Goal: Transaction & Acquisition: Download file/media

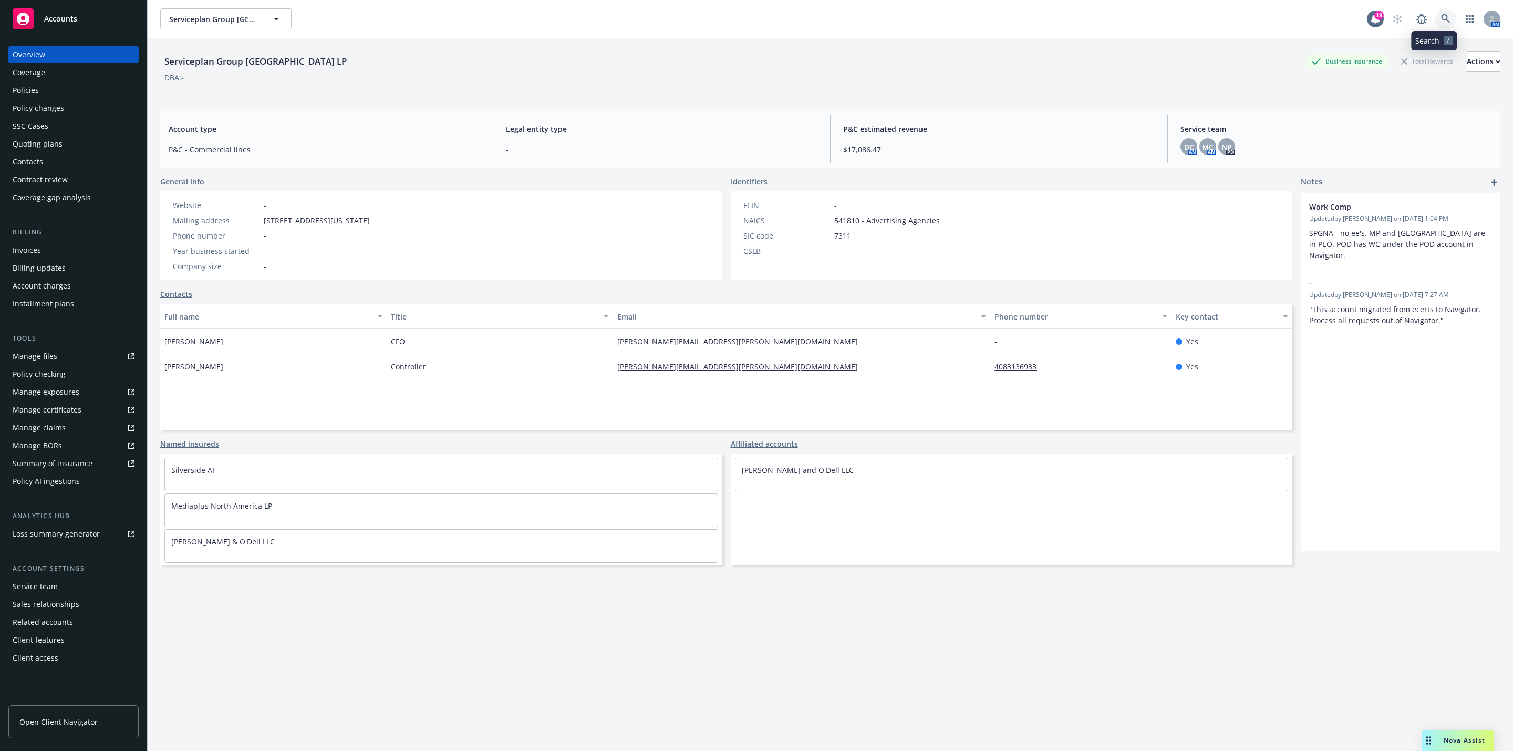
click at [1441, 22] on icon at bounding box center [1445, 18] width 9 height 9
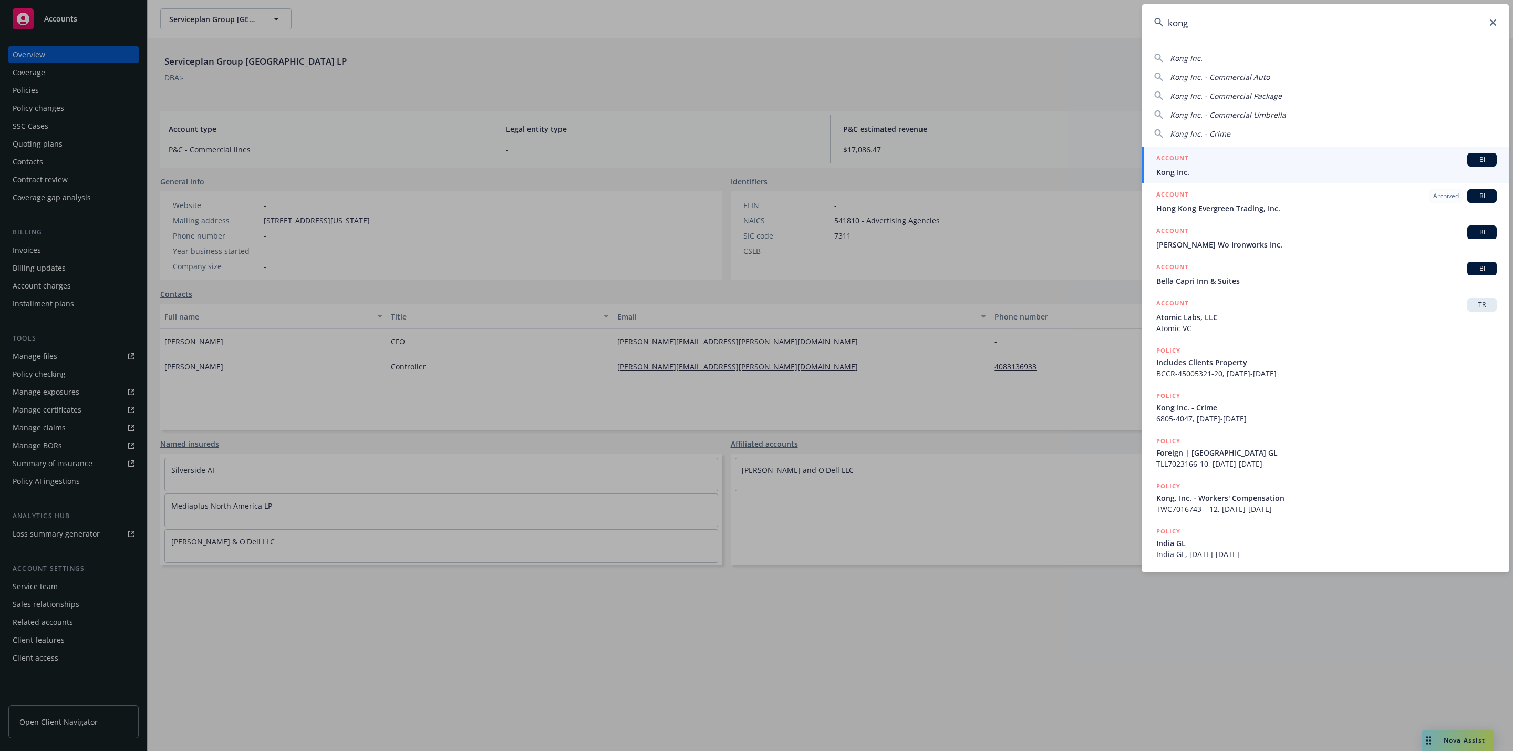
type input "kong"
click at [1308, 173] on span "Kong Inc." at bounding box center [1326, 171] width 340 height 11
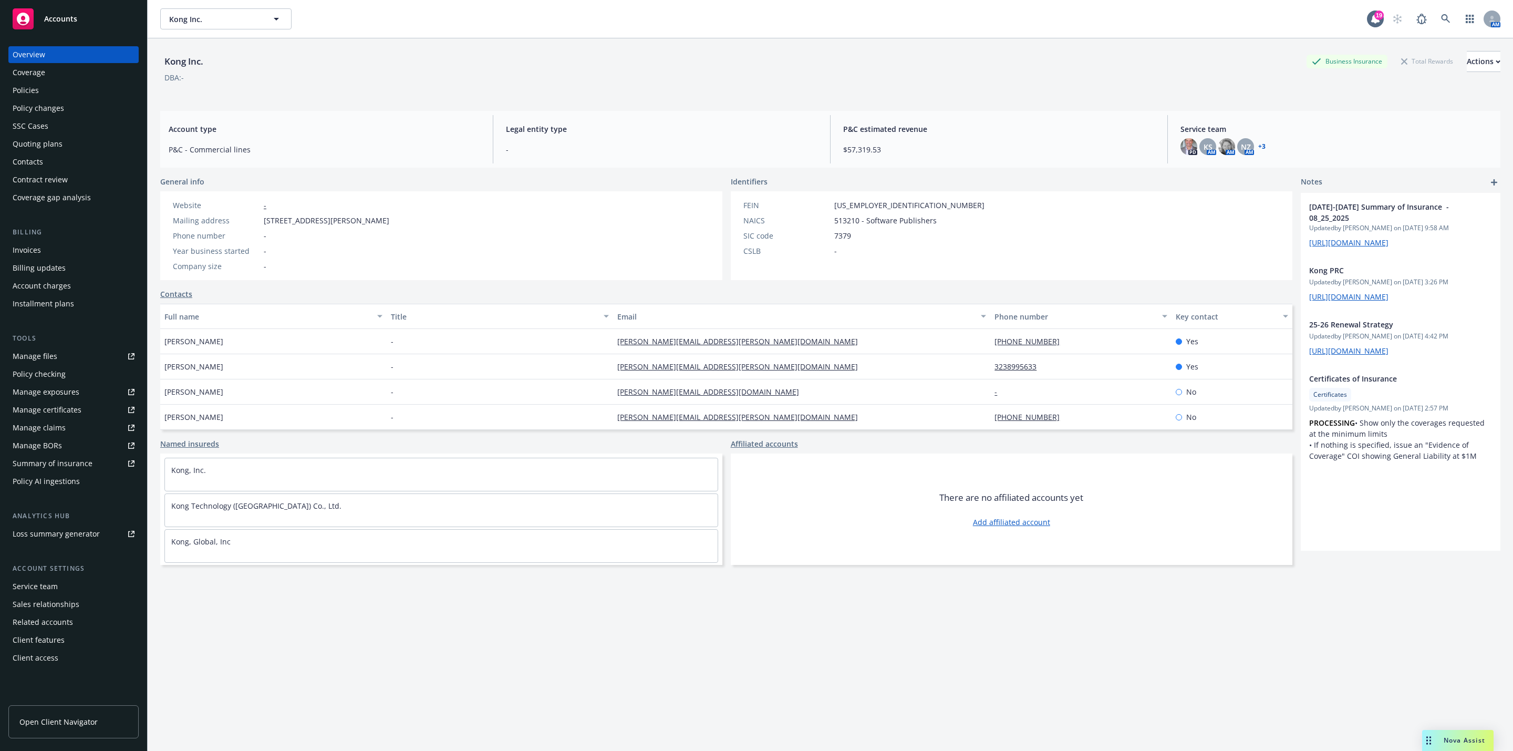
click at [48, 82] on div "Policies" at bounding box center [74, 90] width 122 height 17
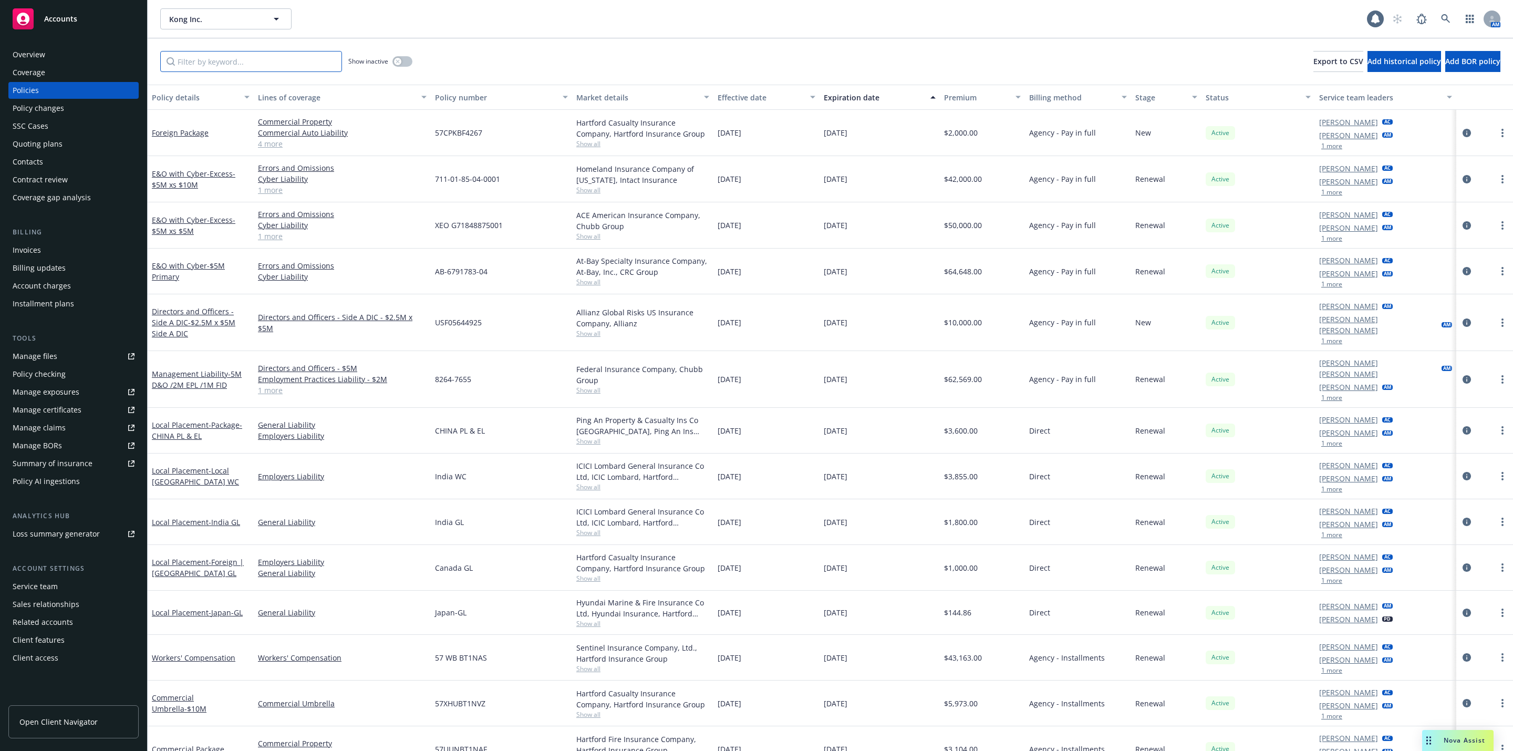
click at [213, 65] on input "Filter by keyword..." at bounding box center [251, 61] width 182 height 21
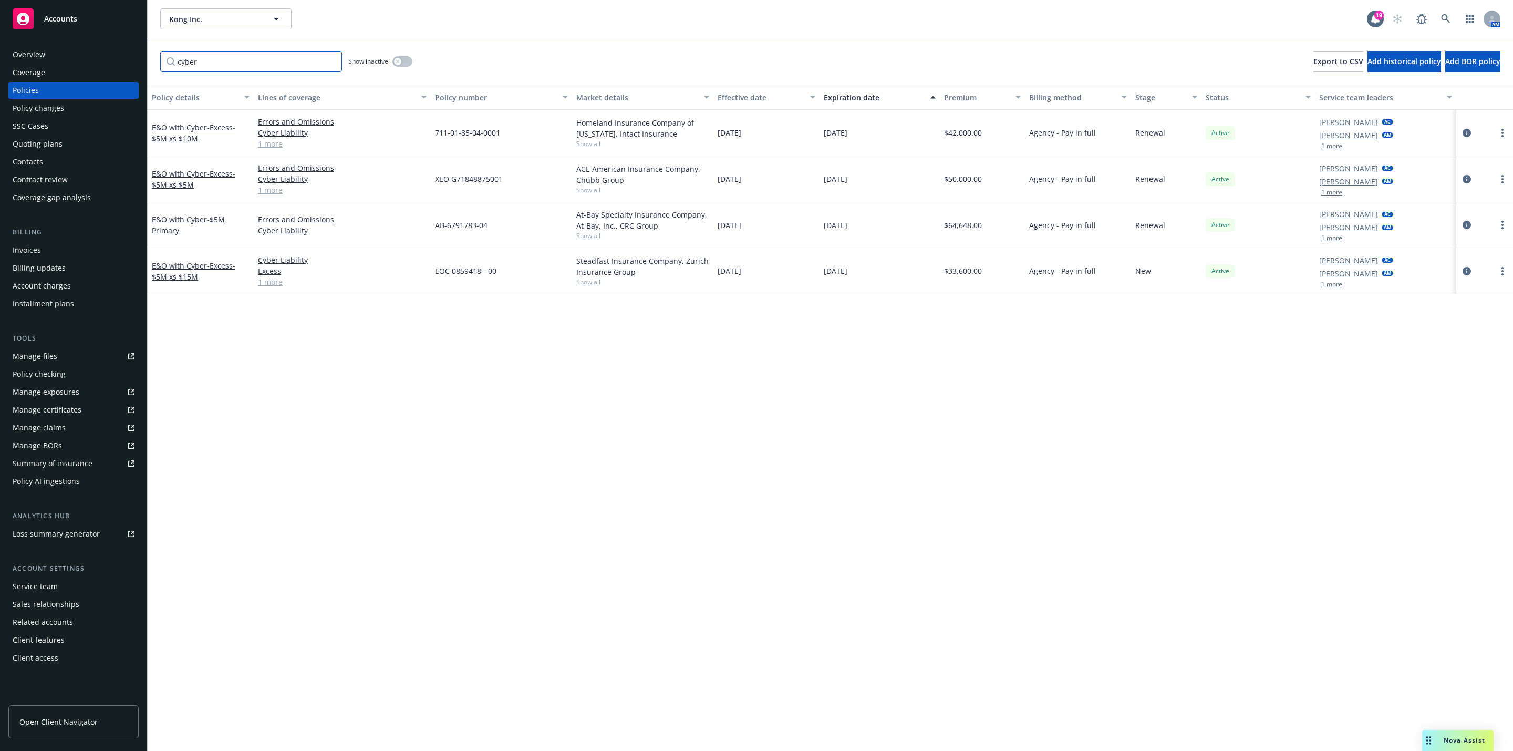
type input "cyber"
click at [60, 248] on div "Invoices" at bounding box center [74, 250] width 122 height 17
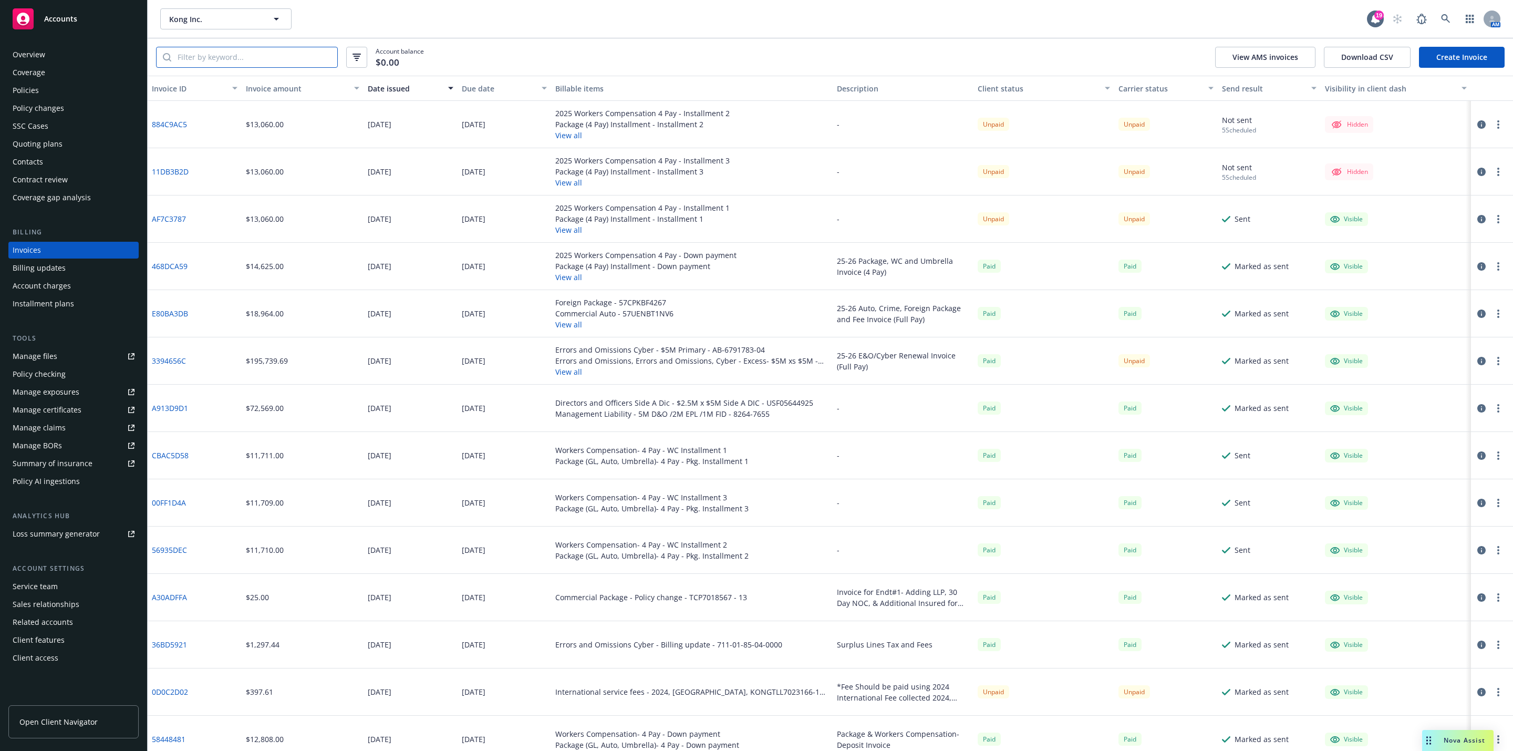
click at [226, 65] on input "search" at bounding box center [254, 57] width 166 height 20
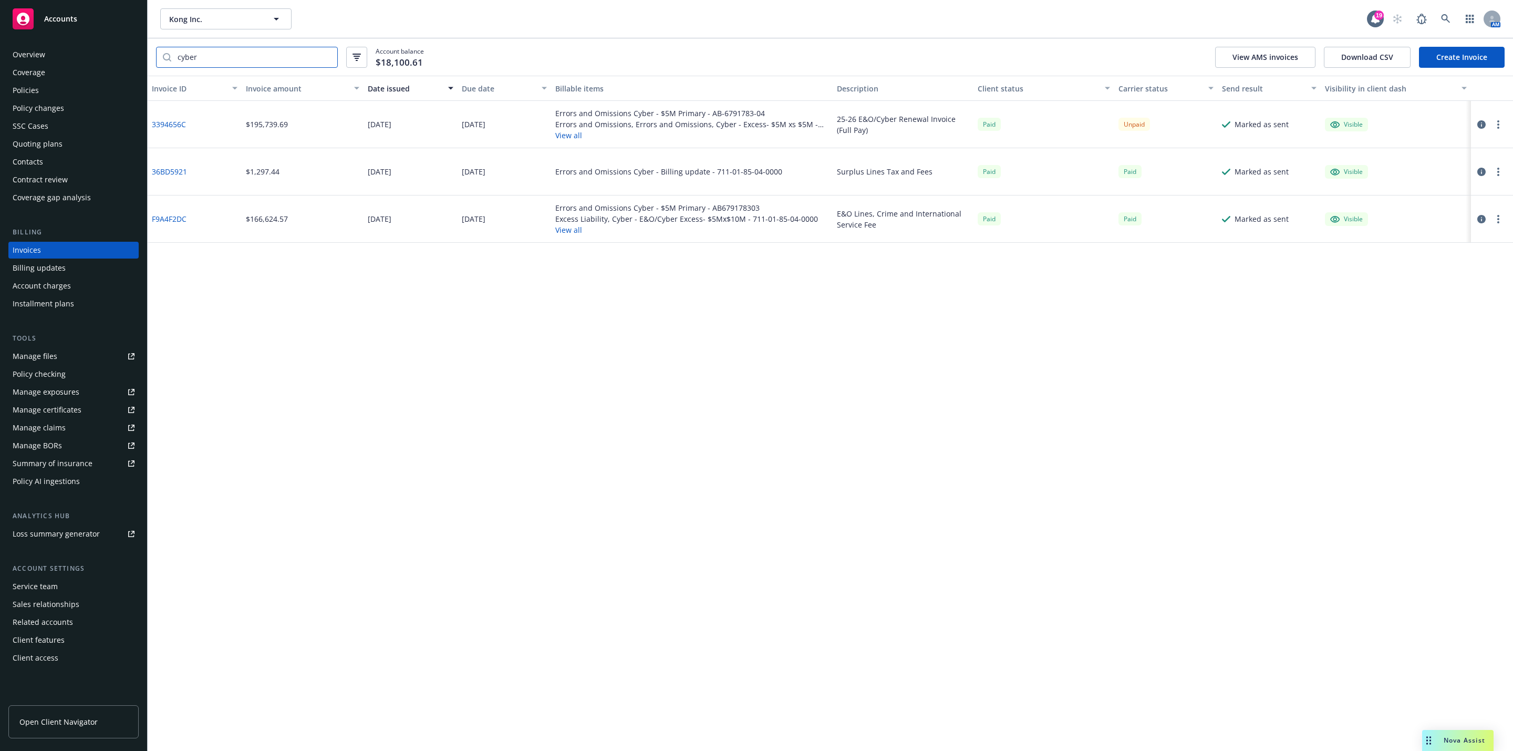
type input "cyber"
click at [167, 120] on link "3394656C" at bounding box center [169, 124] width 34 height 11
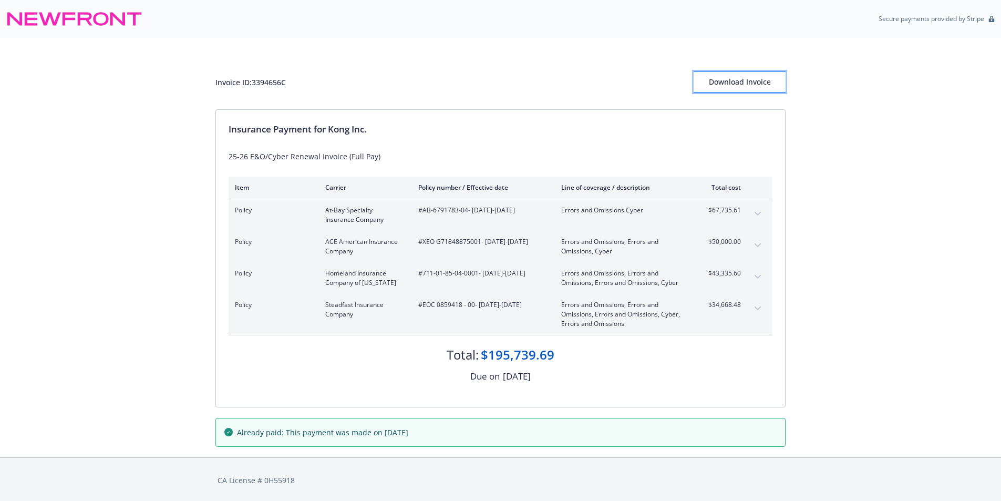
click at [706, 80] on button "Download Invoice" at bounding box center [739, 81] width 92 height 21
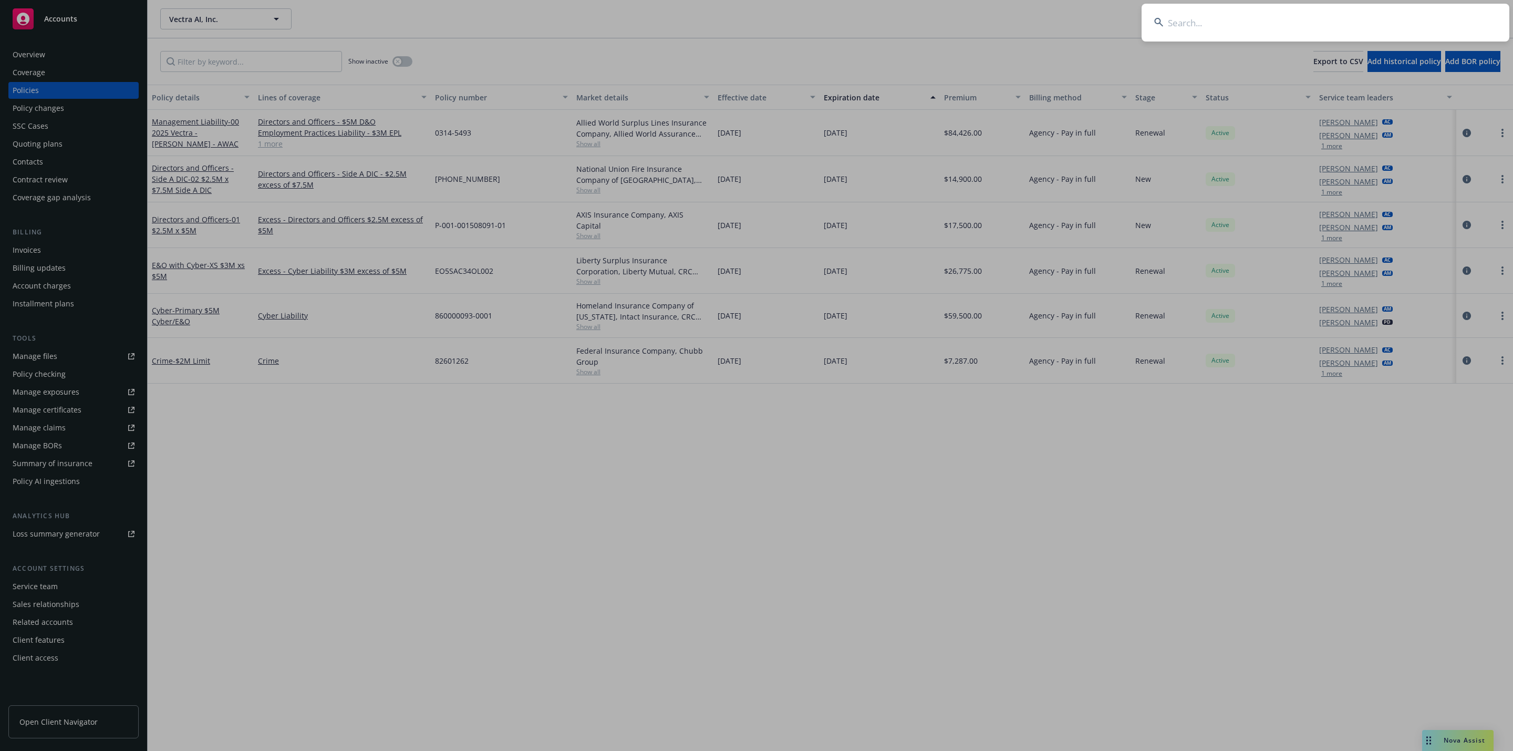
click at [1305, 23] on input at bounding box center [1325, 23] width 368 height 38
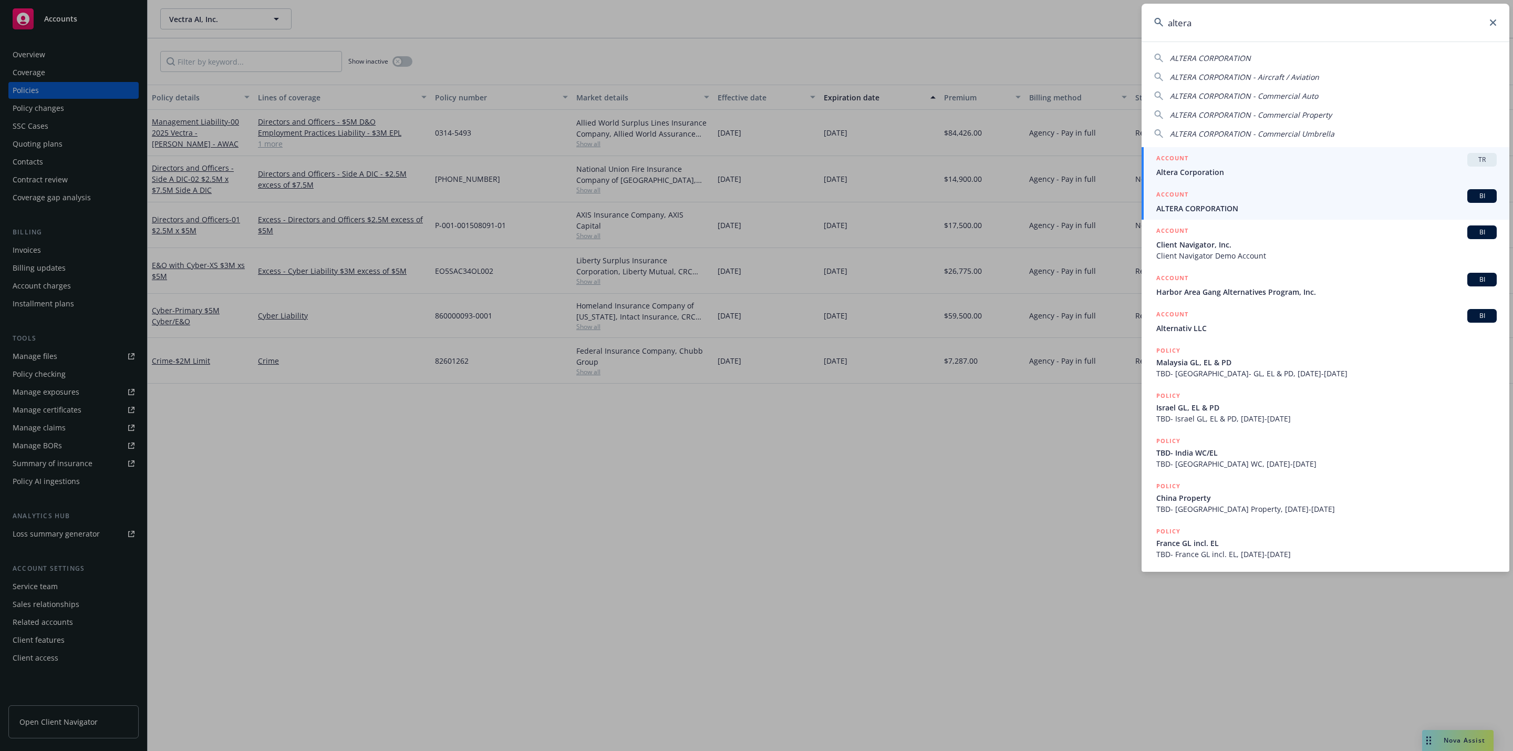
type input "altera"
click at [1267, 203] on span "ALTERA CORPORATION" at bounding box center [1326, 208] width 340 height 11
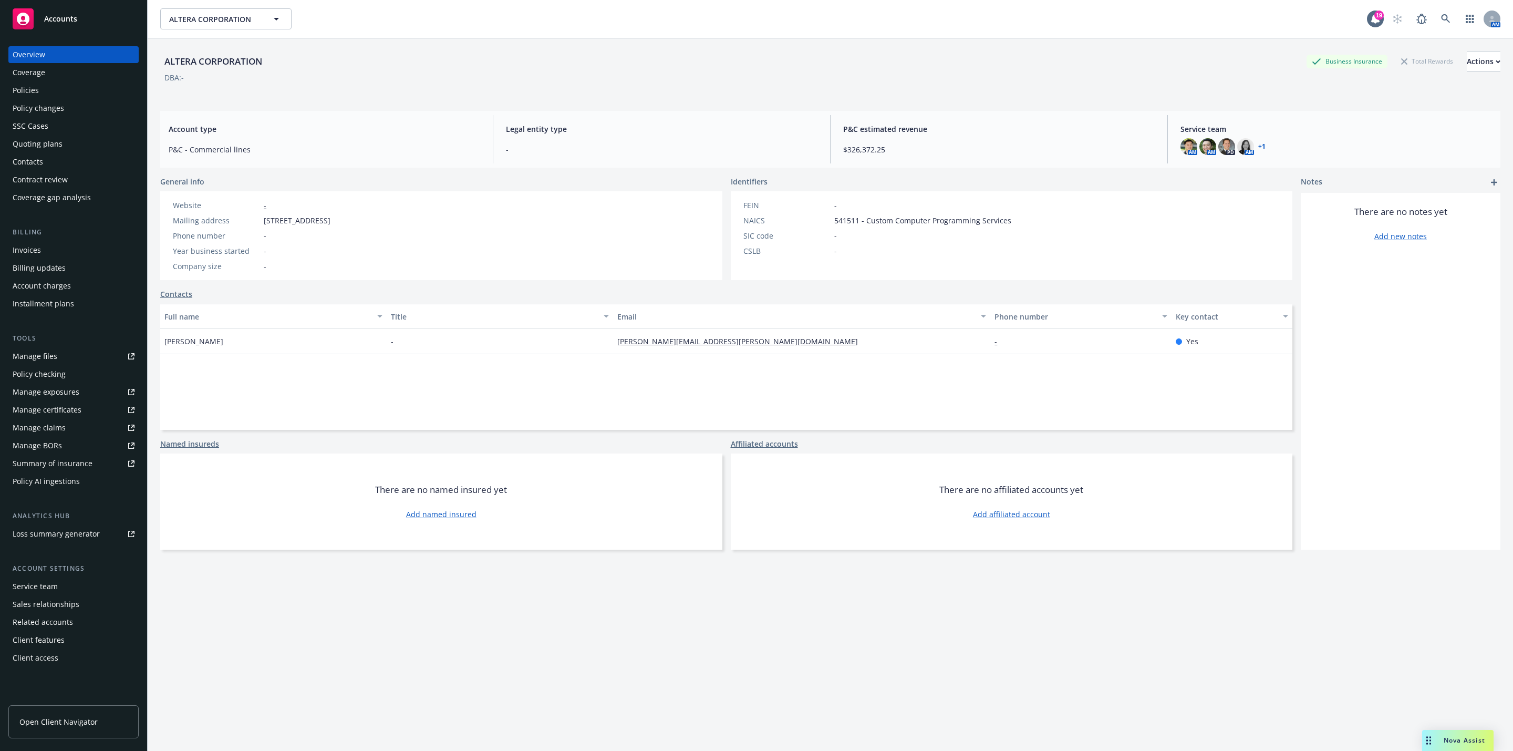
click at [54, 374] on div "Policy checking" at bounding box center [39, 374] width 53 height 17
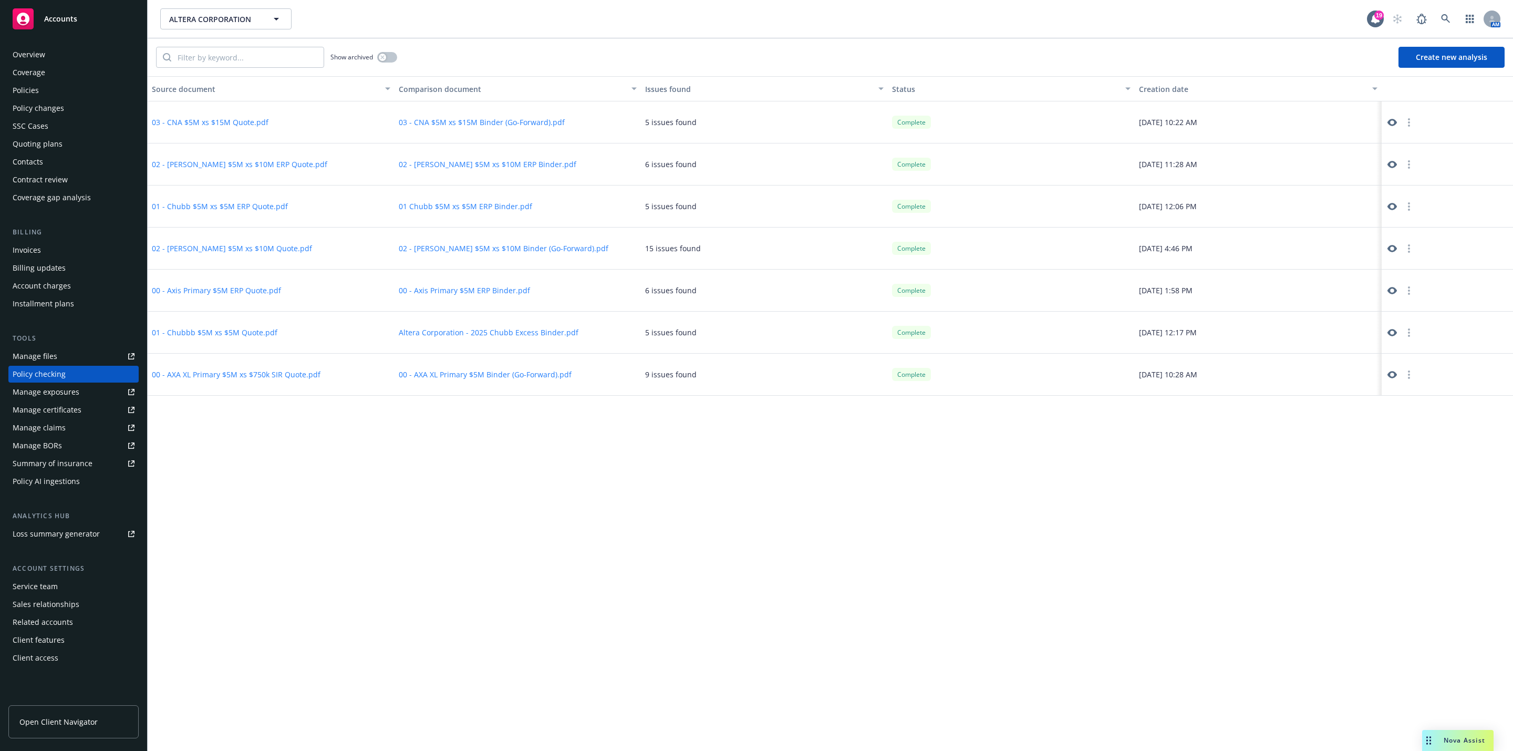
drag, startPoint x: 1458, startPoint y: 56, endPoint x: 1386, endPoint y: 65, distance: 73.0
click at [1458, 56] on button "Create new analysis" at bounding box center [1451, 57] width 106 height 21
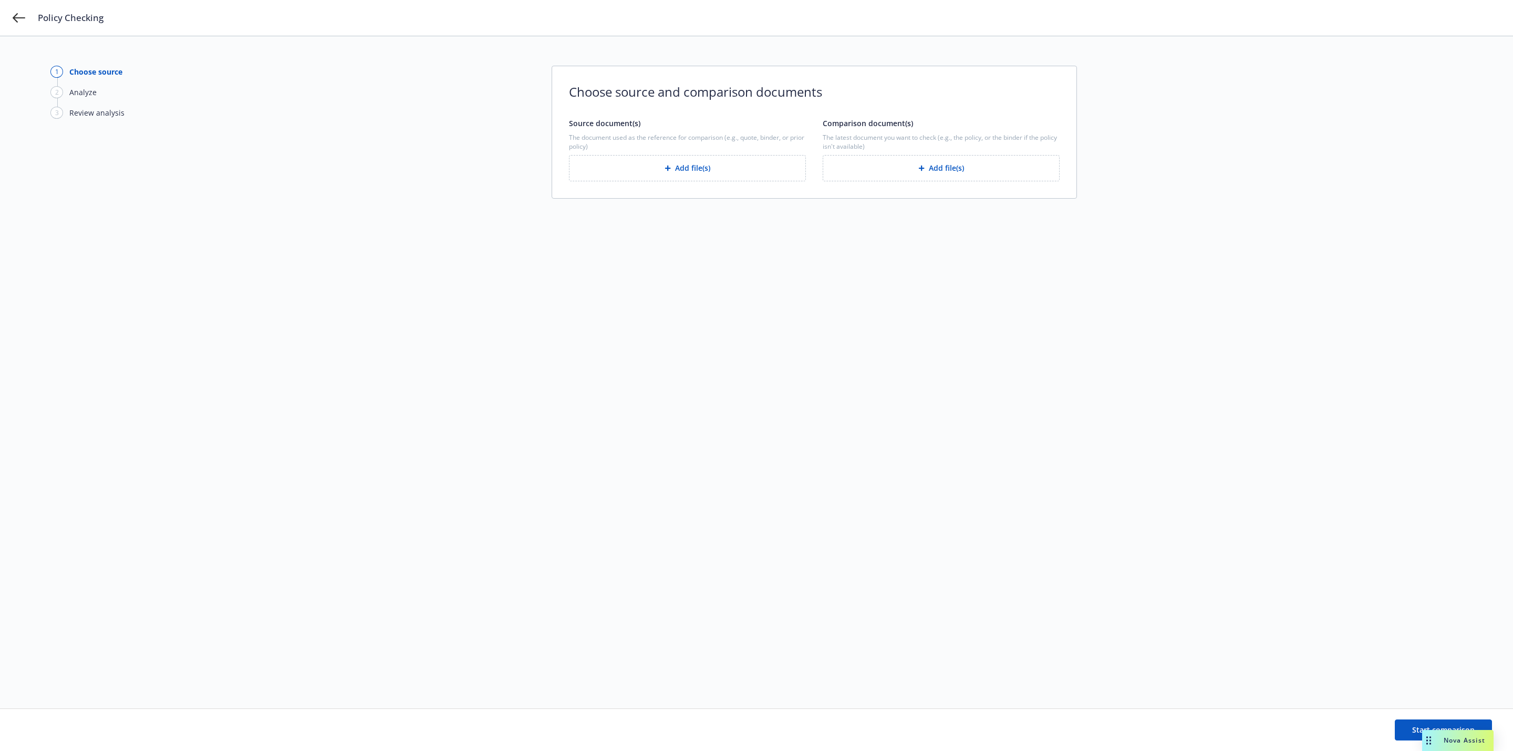
click at [942, 158] on button "Add file(s)" at bounding box center [940, 168] width 237 height 26
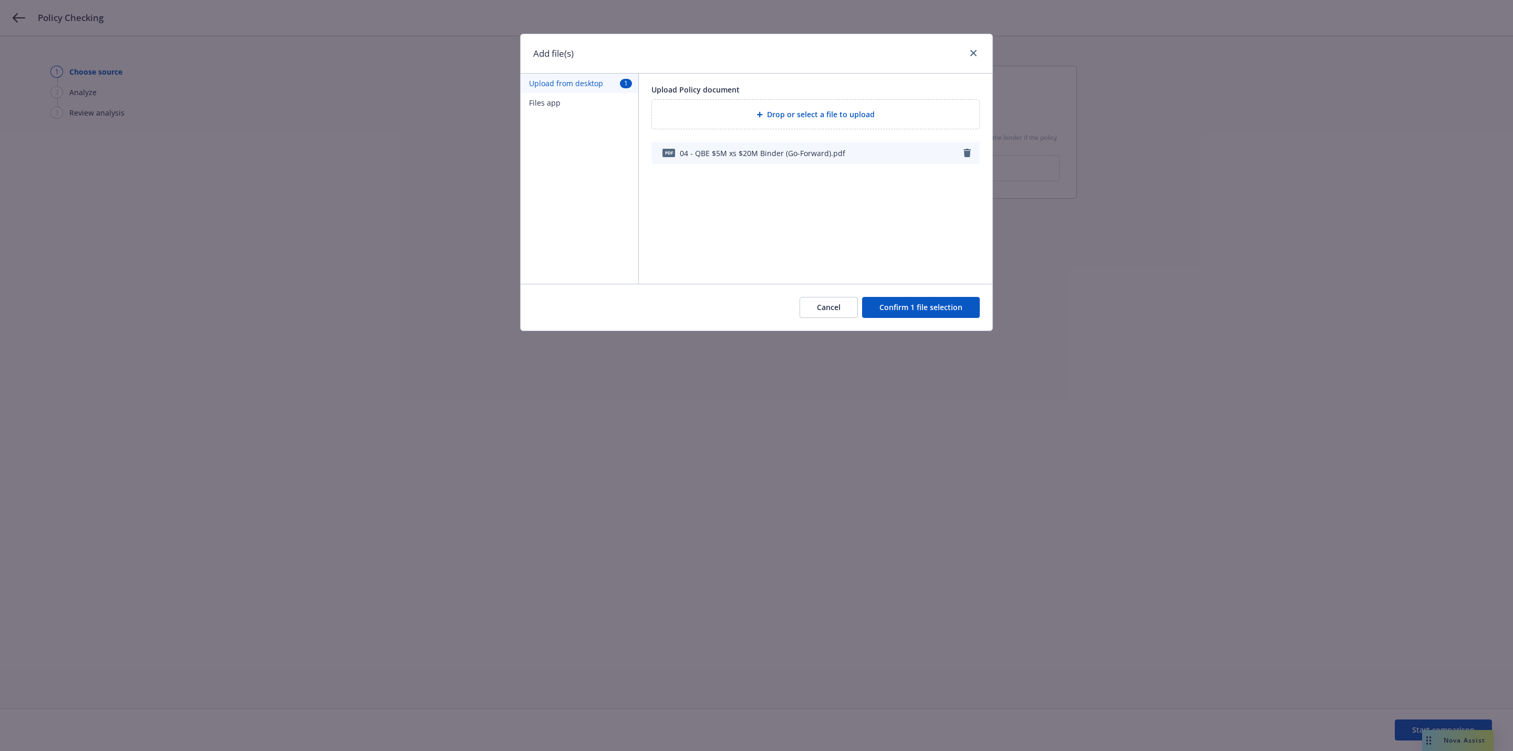
click at [914, 304] on button "Confirm 1 file selection" at bounding box center [921, 307] width 118 height 21
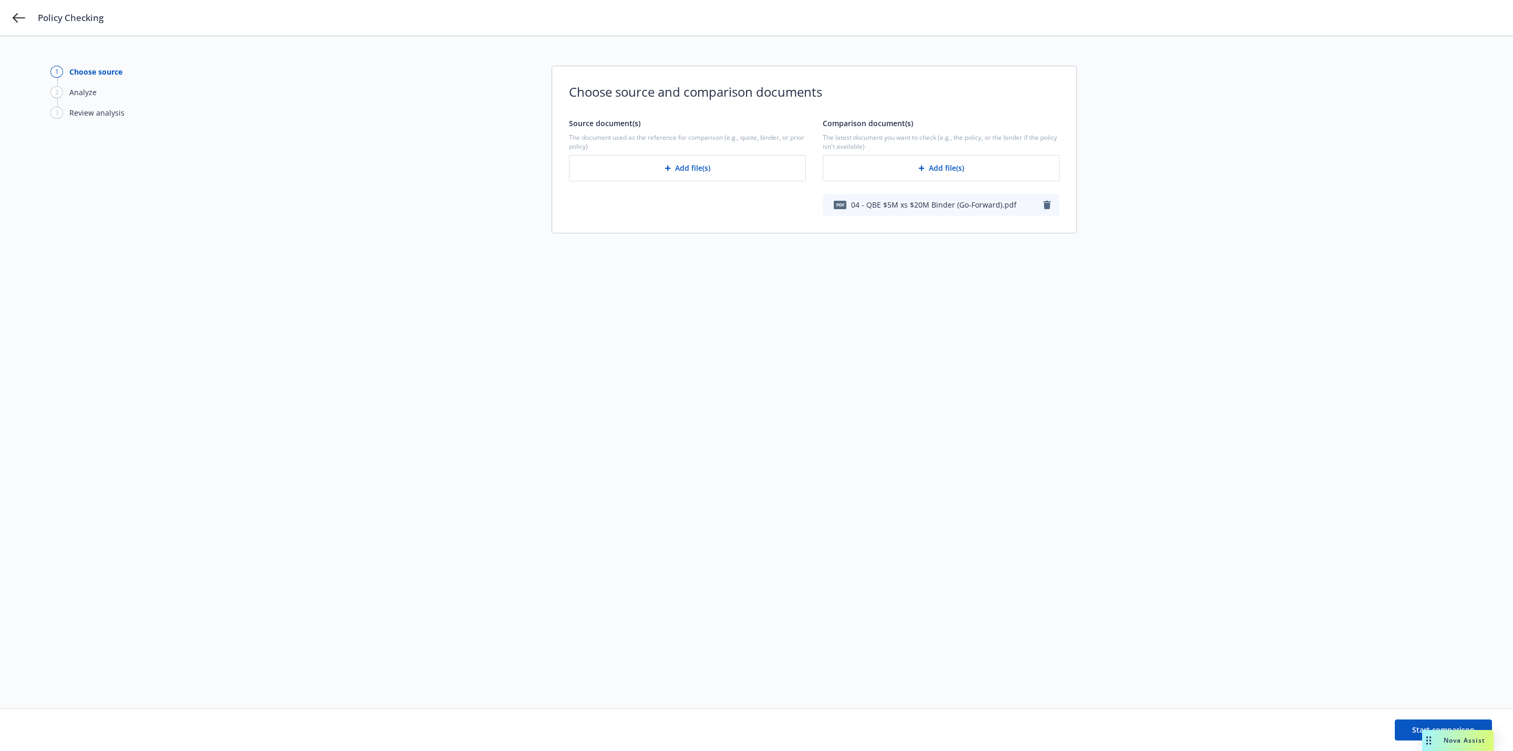
click at [721, 159] on button "Add file(s)" at bounding box center [687, 168] width 237 height 26
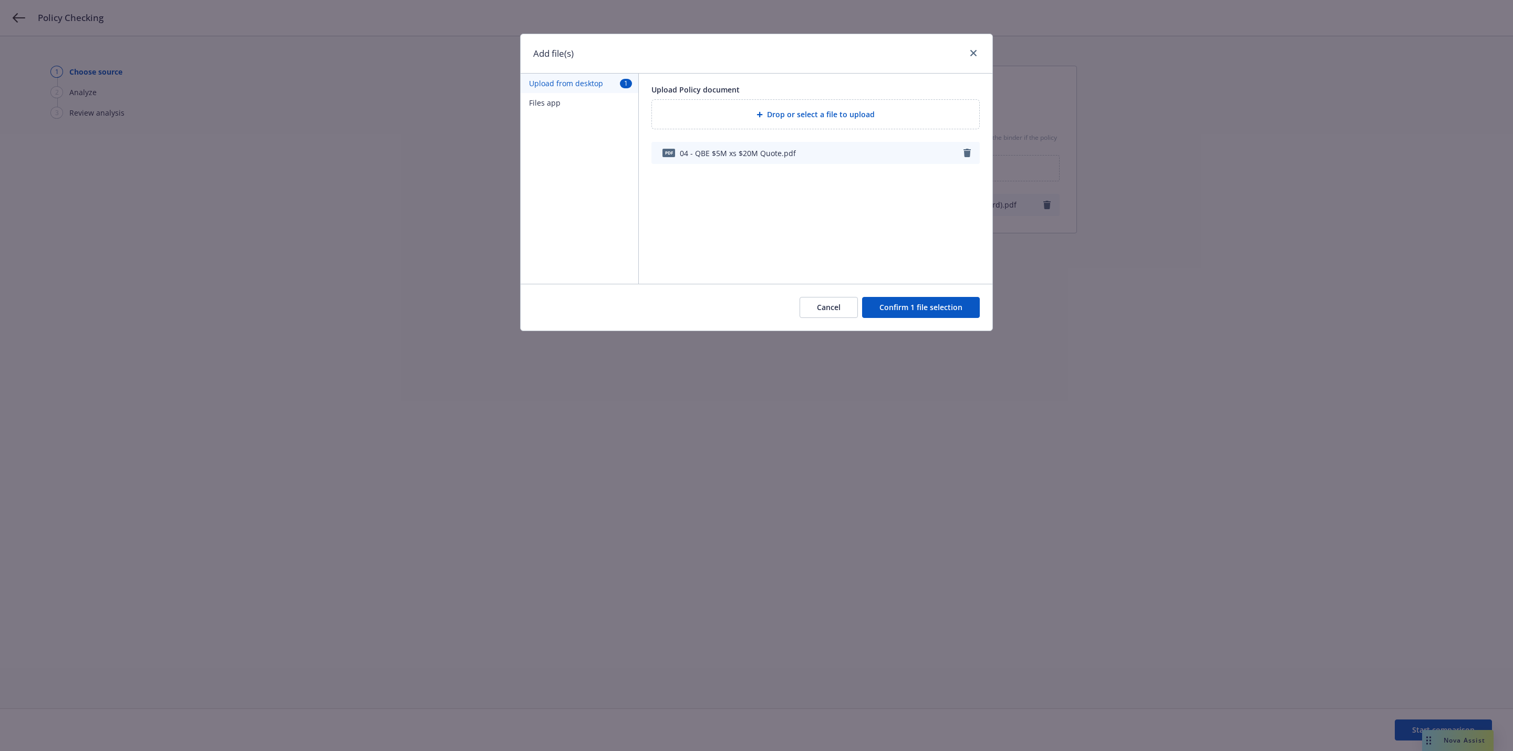
click at [919, 304] on button "Confirm 1 file selection" at bounding box center [921, 307] width 118 height 21
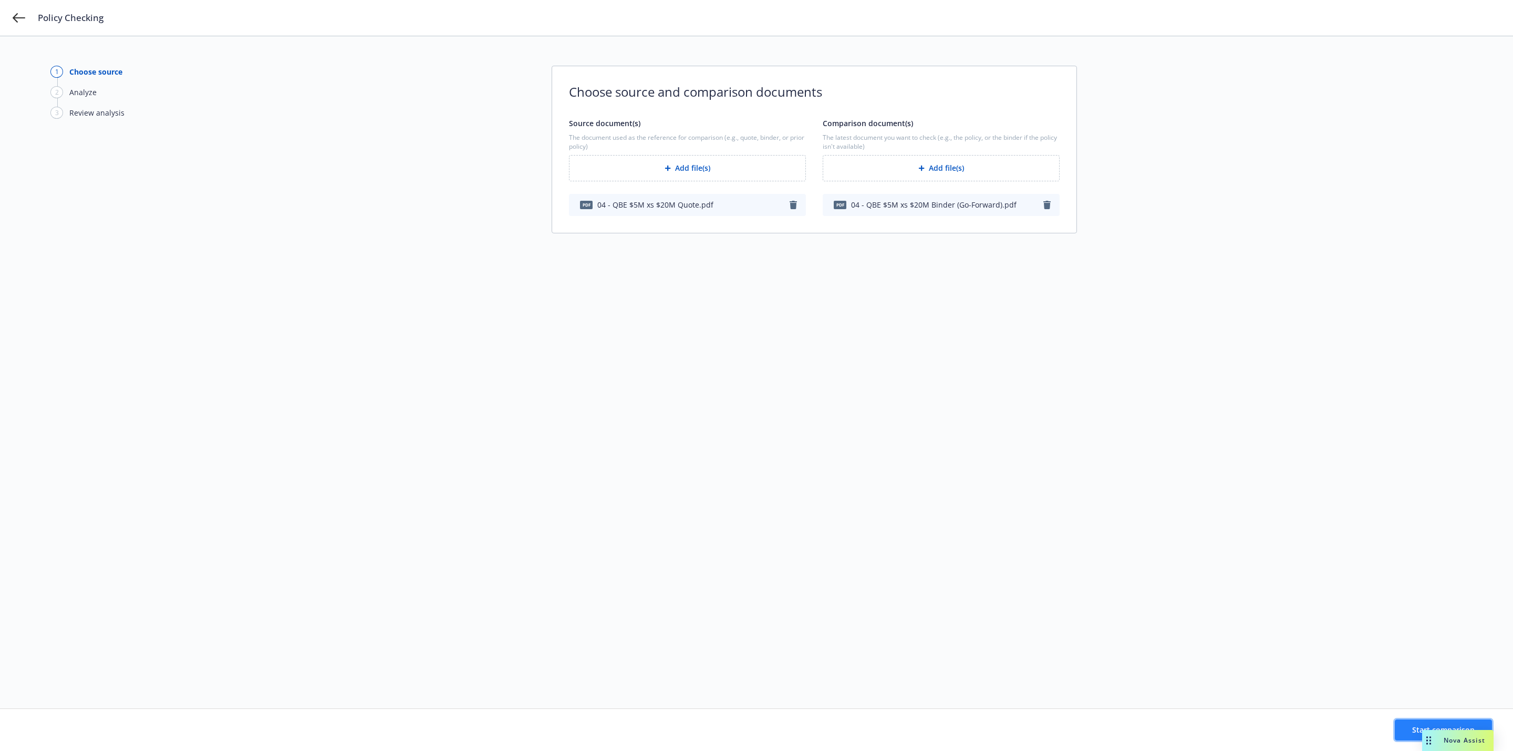
click at [1409, 727] on button "Start comparison" at bounding box center [1442, 729] width 97 height 21
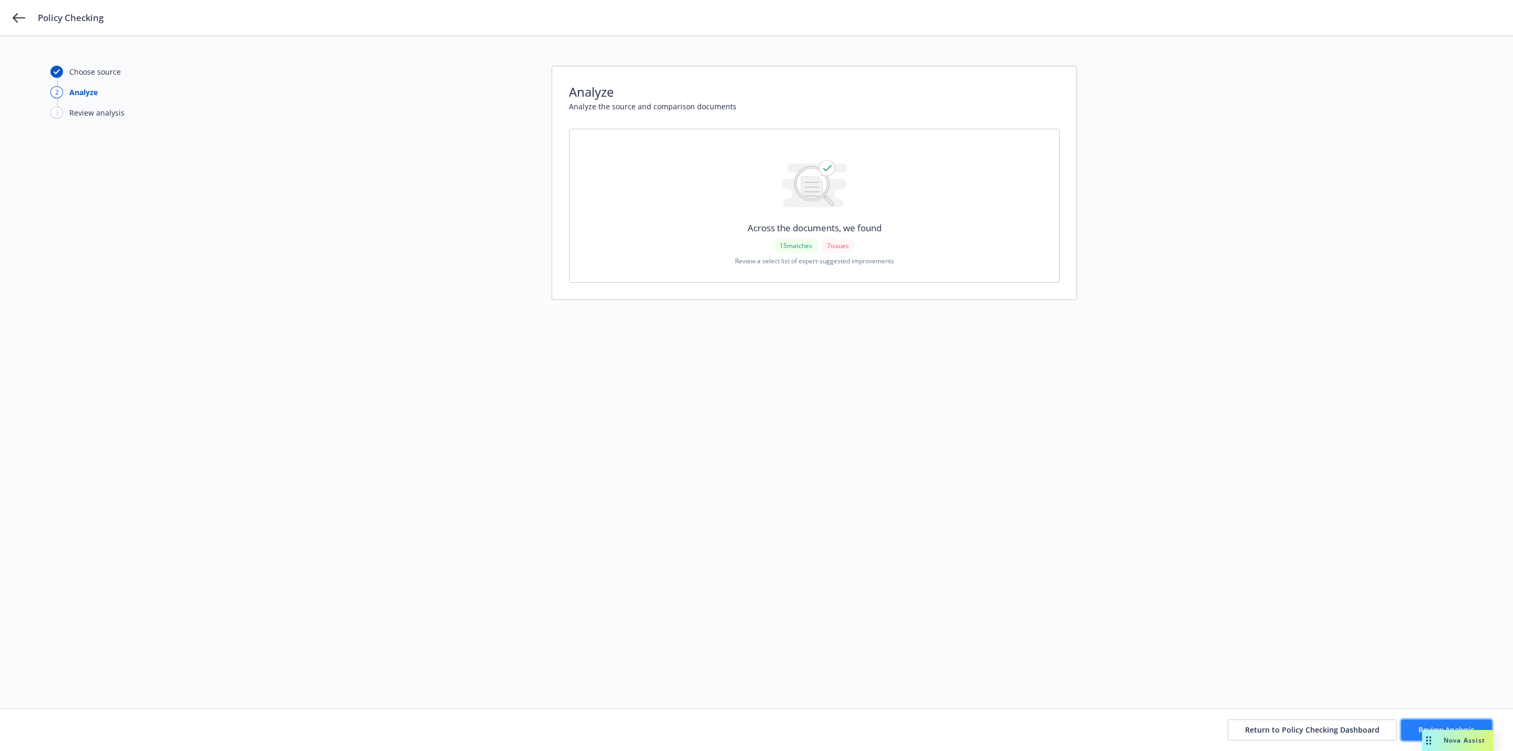
click at [1415, 722] on button "Review Analysis" at bounding box center [1446, 729] width 91 height 21
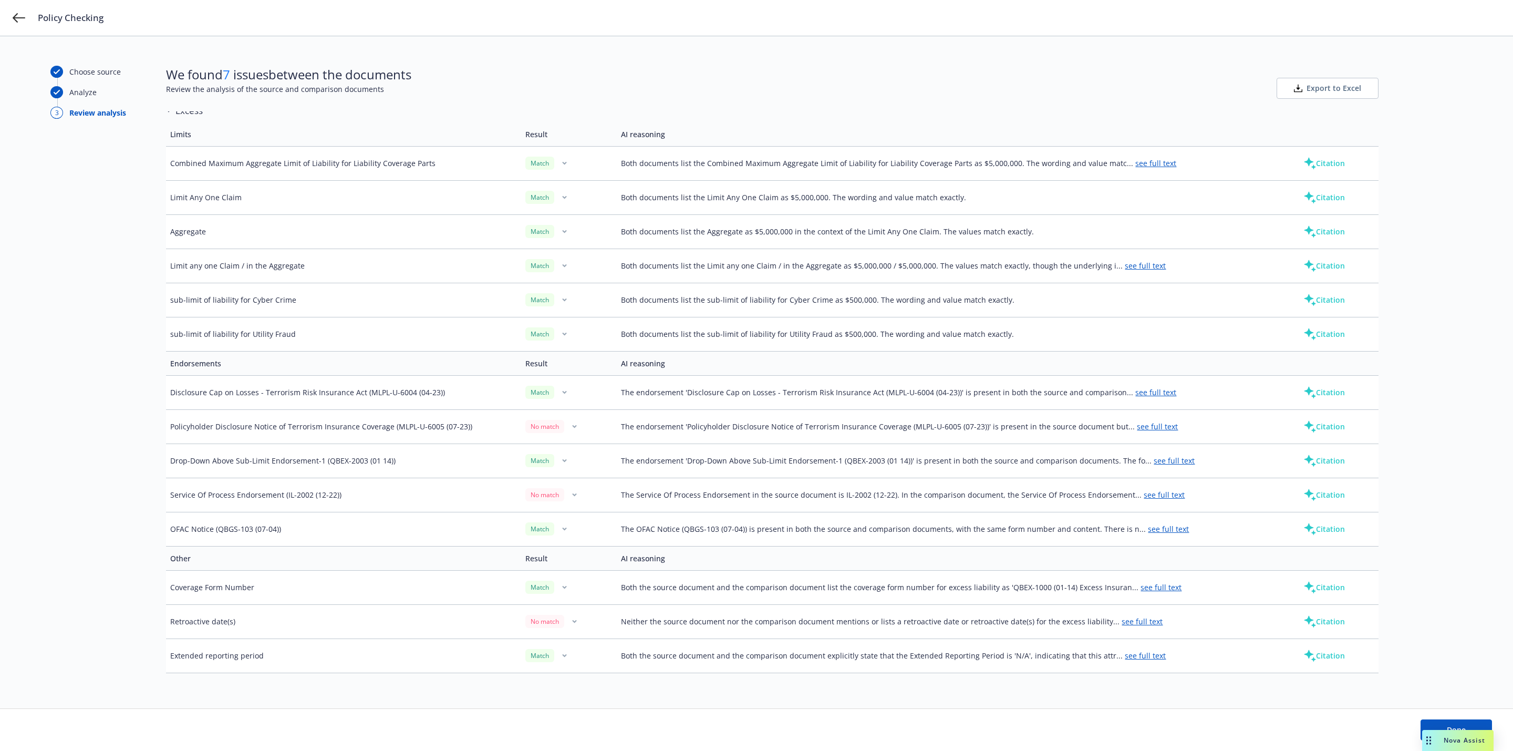
scroll to position [399, 0]
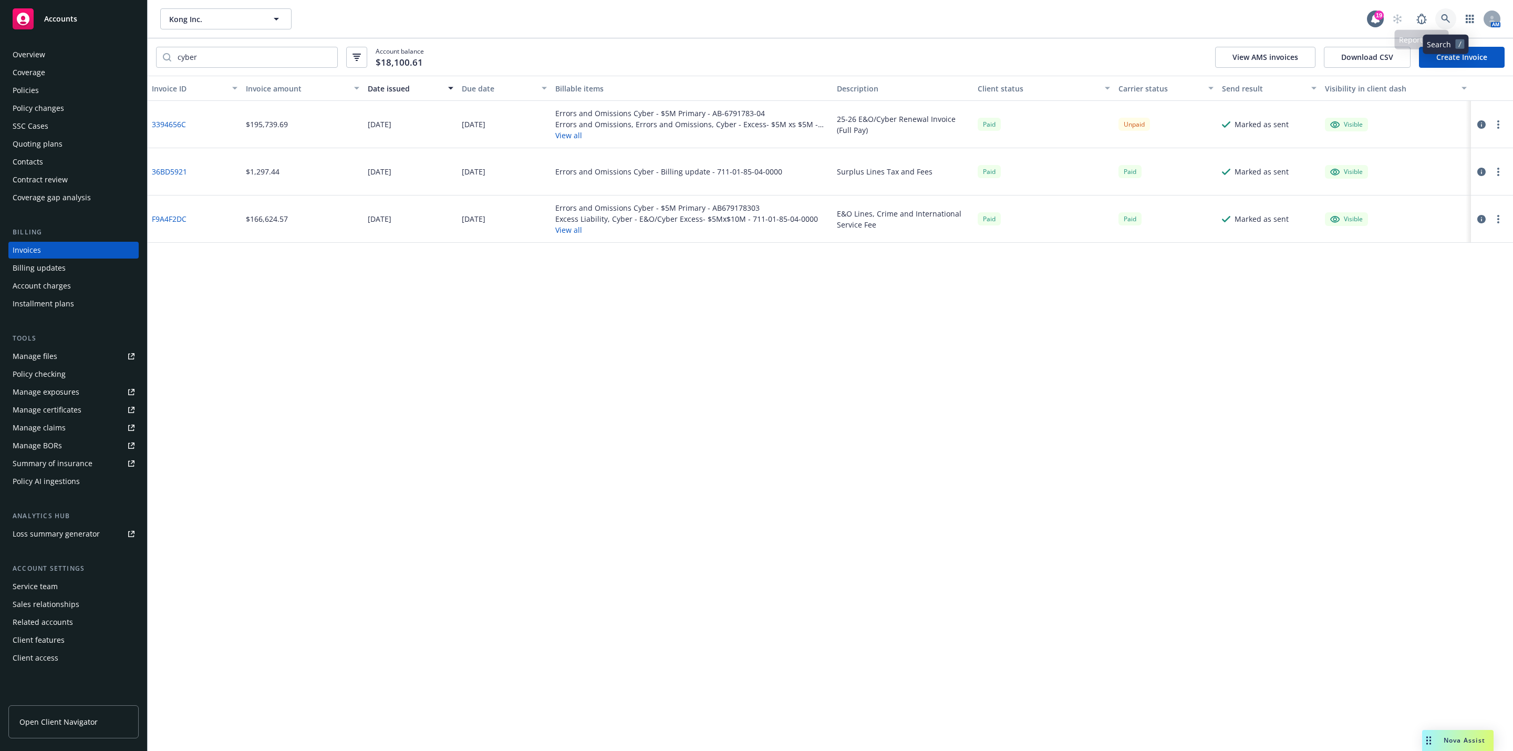
click at [1450, 18] on icon at bounding box center [1445, 18] width 9 height 9
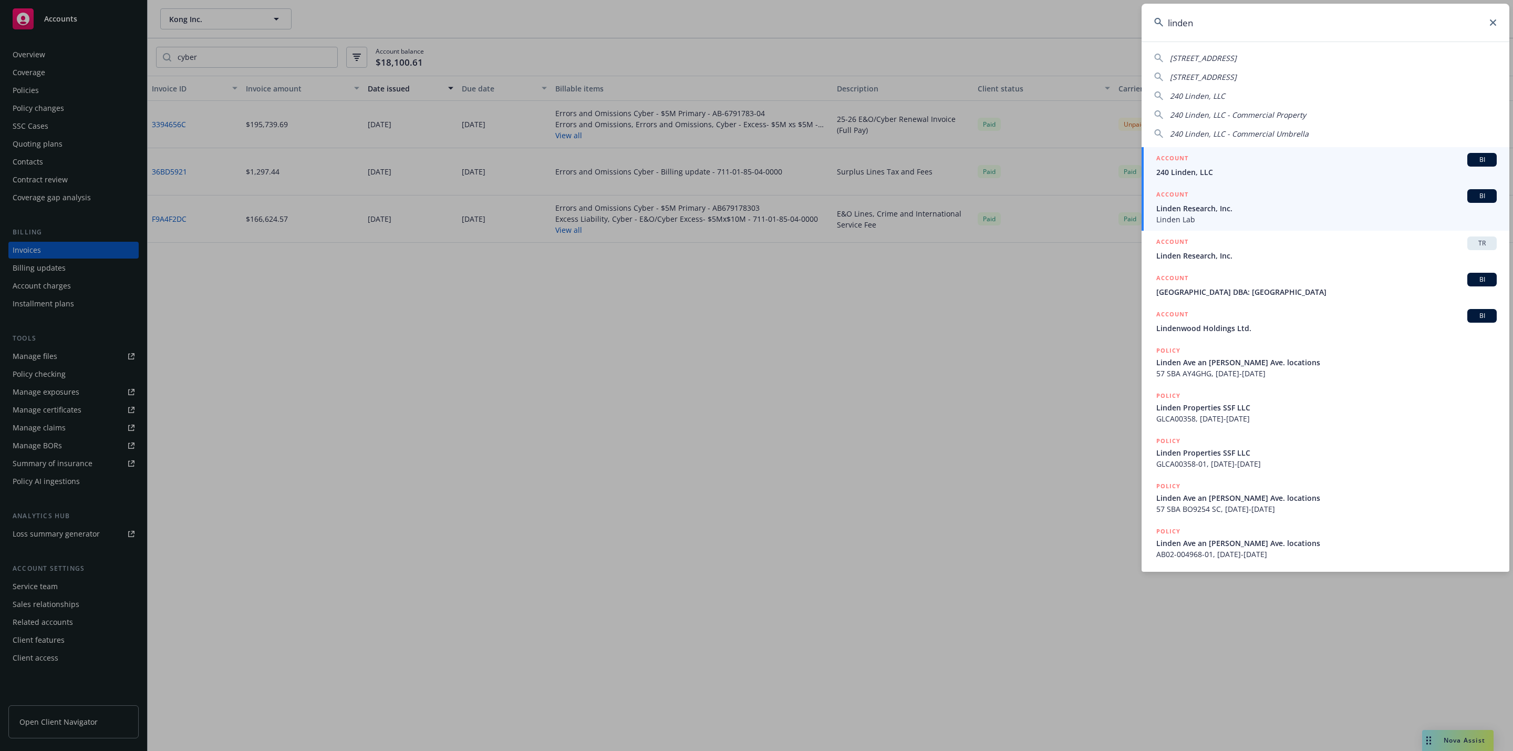
type input "linden"
click at [1259, 207] on span "Linden Research, Inc." at bounding box center [1326, 208] width 340 height 11
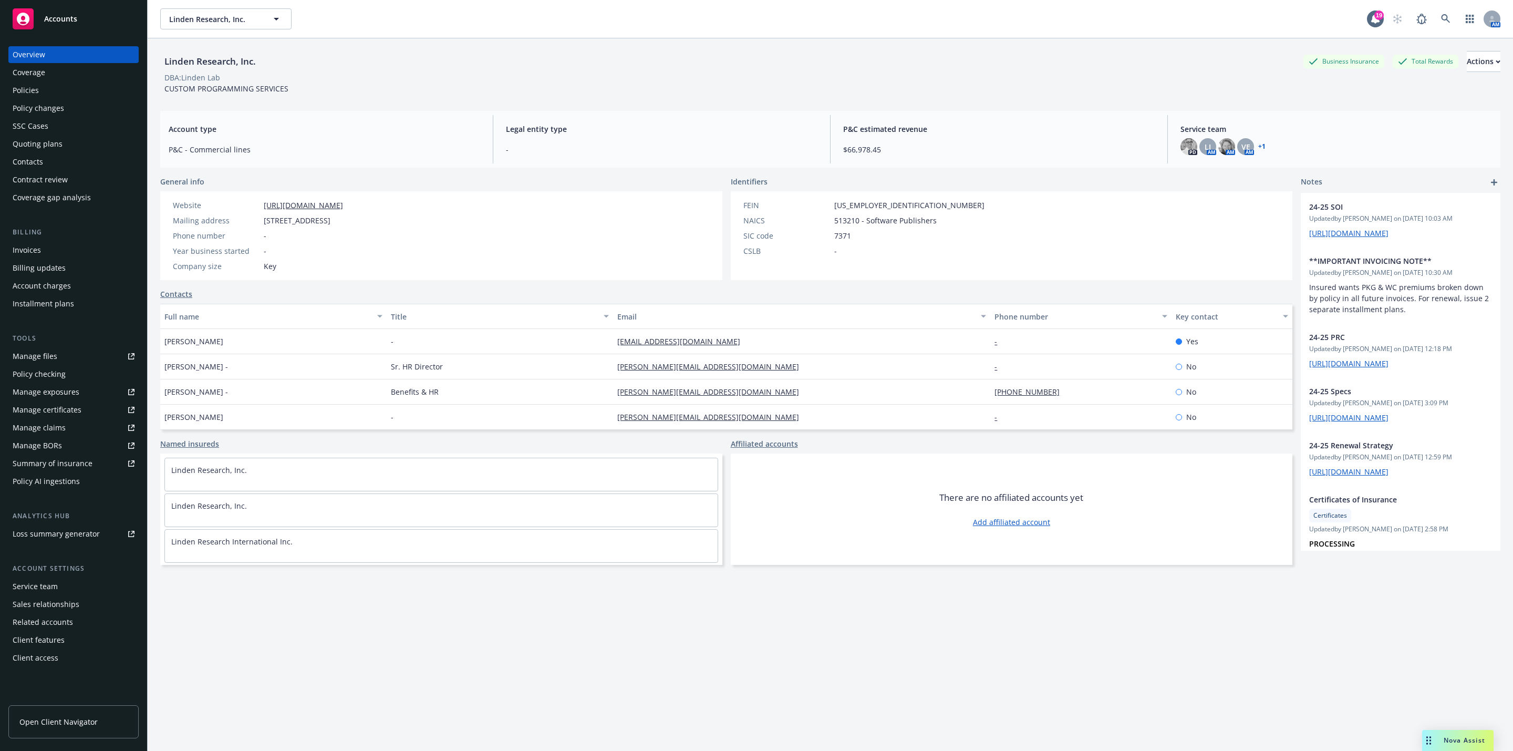
click at [32, 92] on div "Policies" at bounding box center [26, 90] width 26 height 17
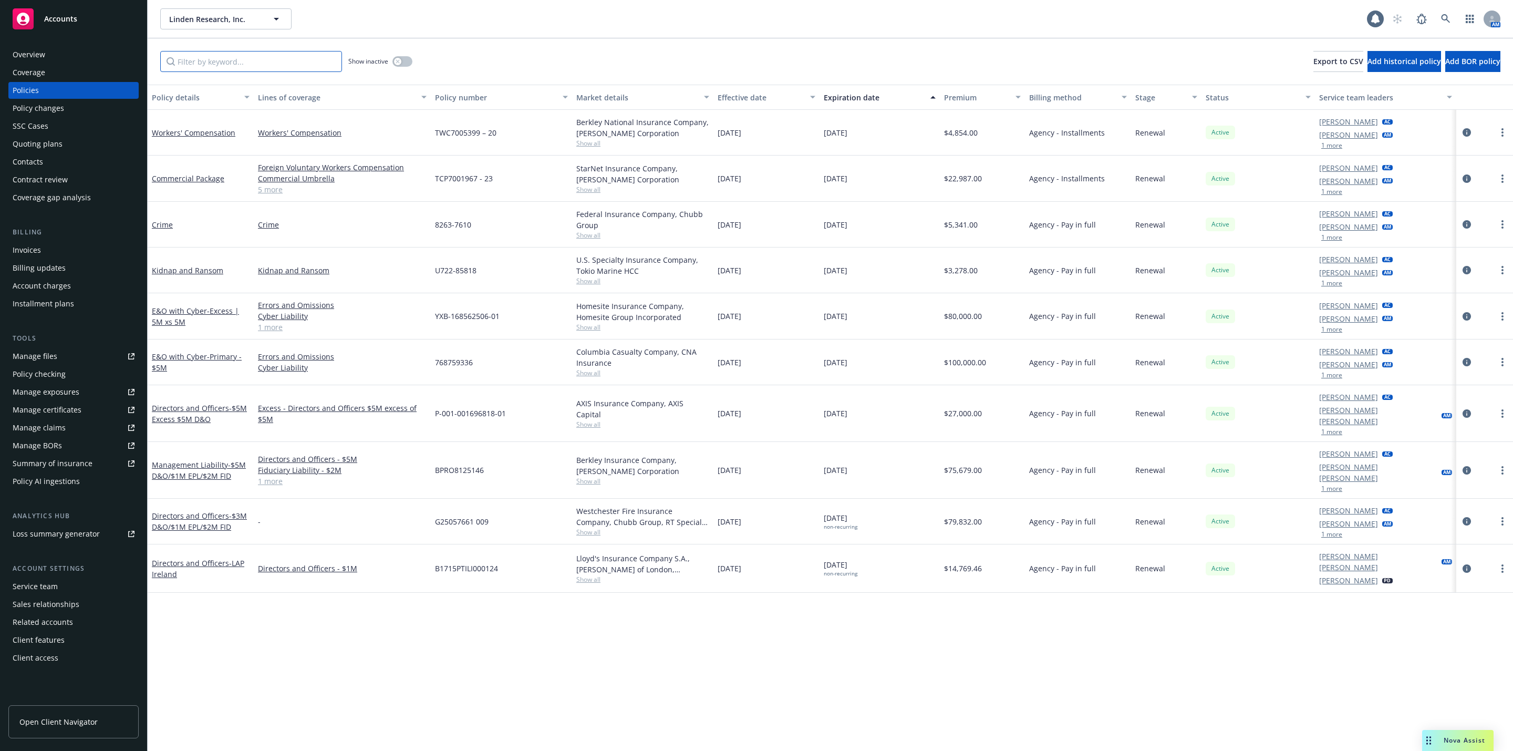
click at [284, 64] on input "Filter by keyword..." at bounding box center [251, 61] width 182 height 21
click at [50, 251] on div "Invoices" at bounding box center [74, 250] width 122 height 17
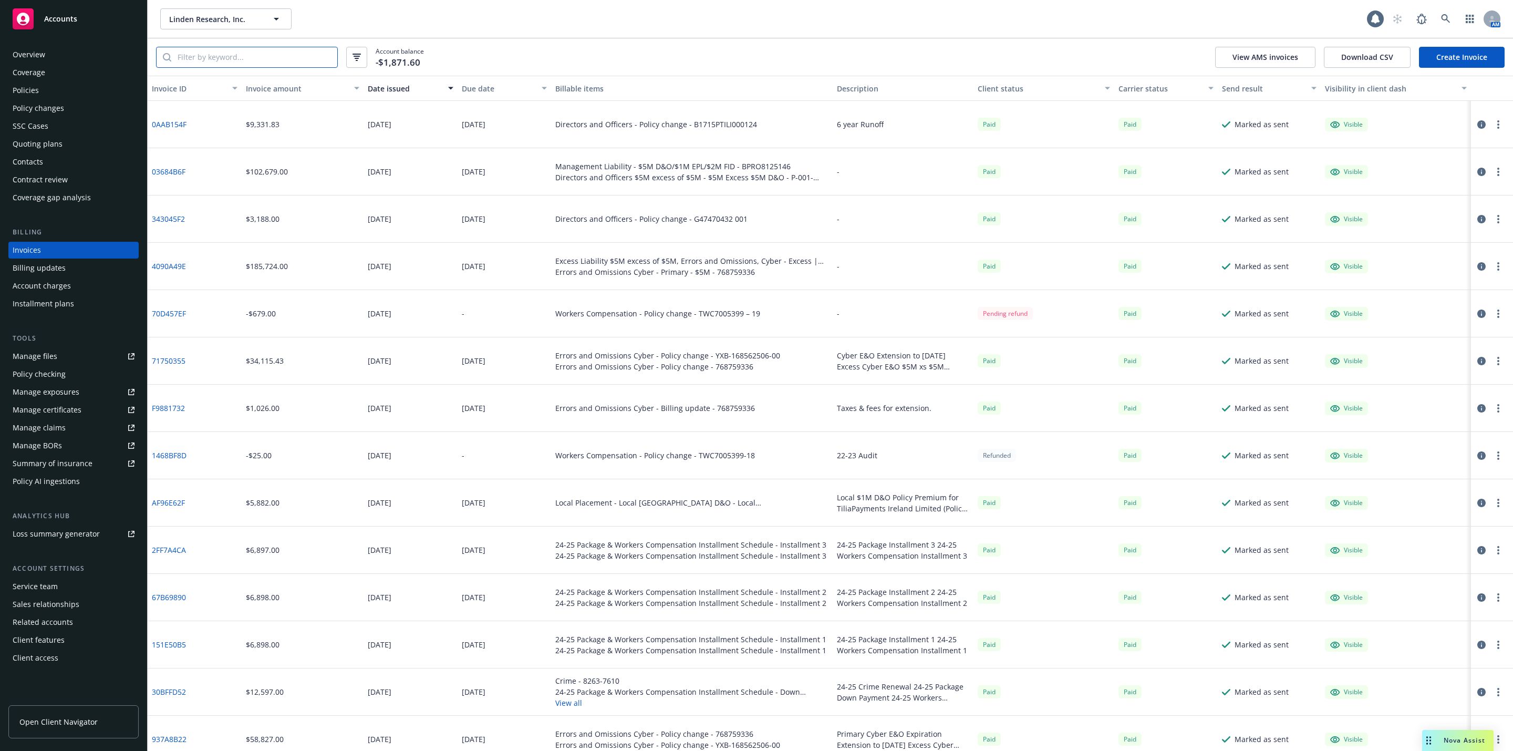
click at [256, 54] on input "search" at bounding box center [254, 57] width 166 height 20
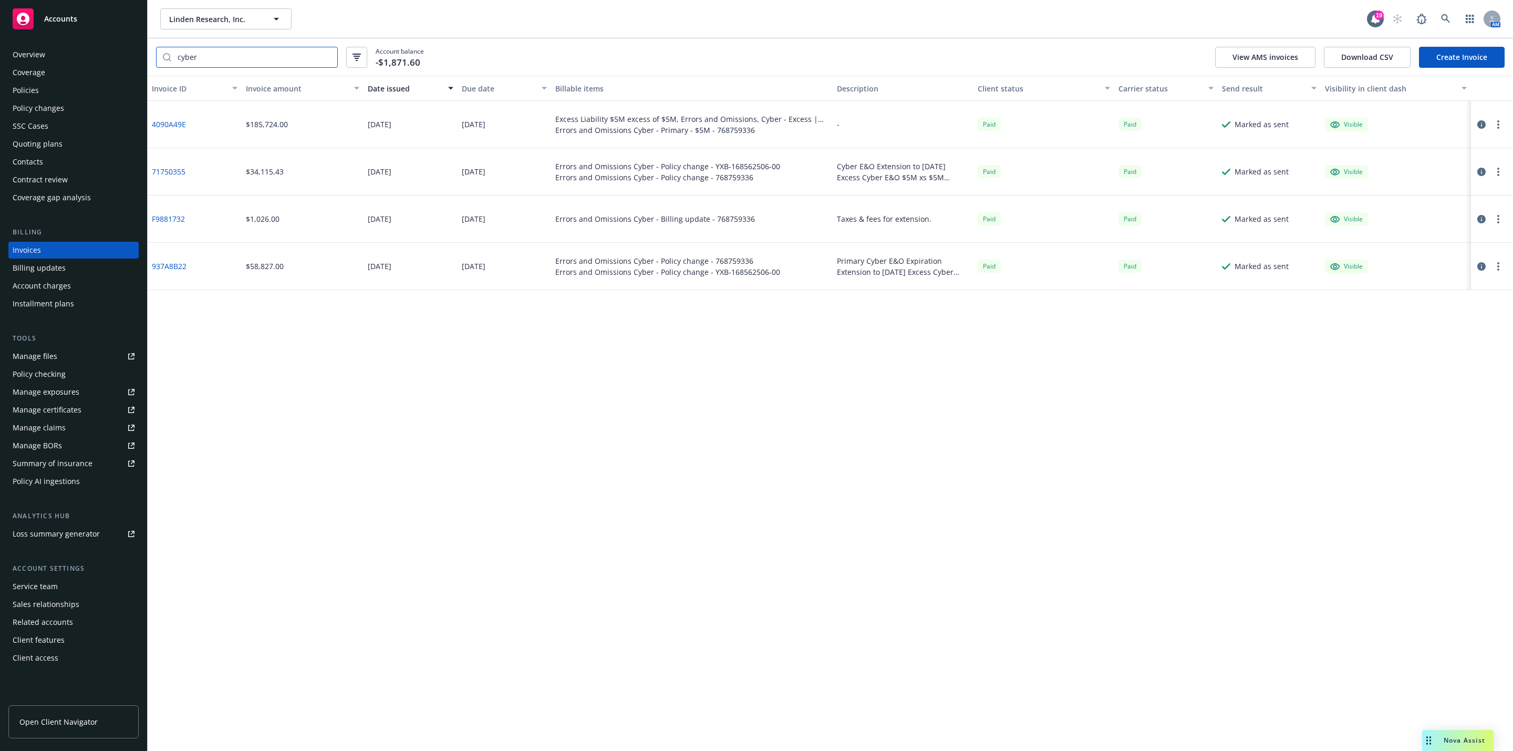
type input "cyber"
click at [172, 125] on link "4090A49E" at bounding box center [169, 124] width 34 height 11
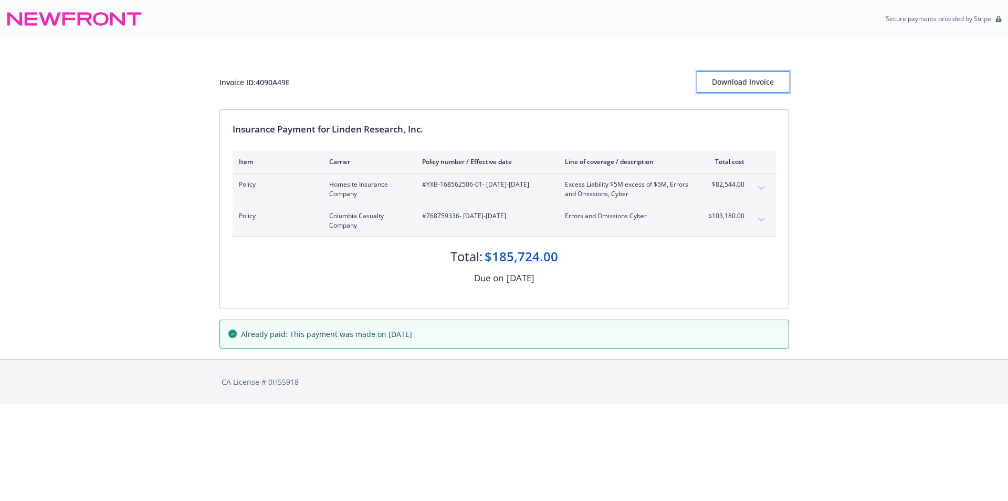
click at [722, 84] on div "Download Invoice" at bounding box center [743, 82] width 92 height 20
click at [403, 64] on div "Invoice ID: 4090A49E Download Invoice" at bounding box center [505, 73] width 570 height 71
